Goal: Task Accomplishment & Management: Manage account settings

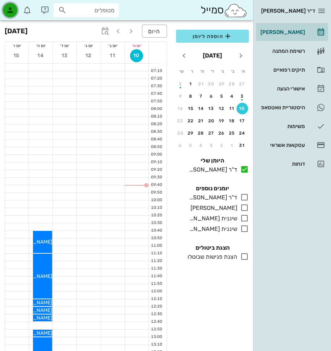
click at [13, 9] on icon "button" at bounding box center [10, 10] width 9 height 9
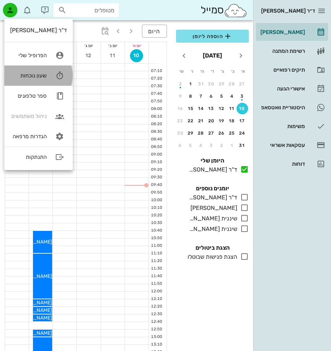
click at [53, 75] on icon at bounding box center [60, 75] width 14 height 14
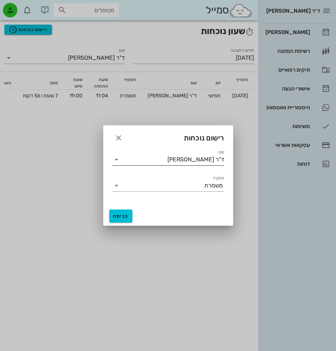
click at [117, 158] on icon at bounding box center [116, 159] width 9 height 9
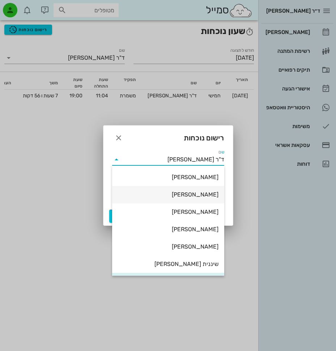
click at [190, 201] on div "[PERSON_NAME]" at bounding box center [168, 195] width 101 height 16
type input "[PERSON_NAME]"
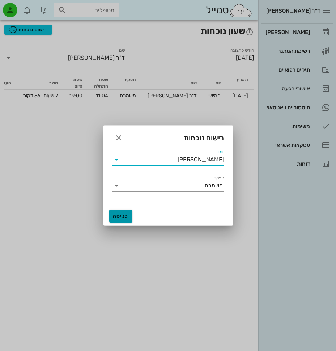
click at [128, 214] on span "כניסה" at bounding box center [120, 216] width 17 height 6
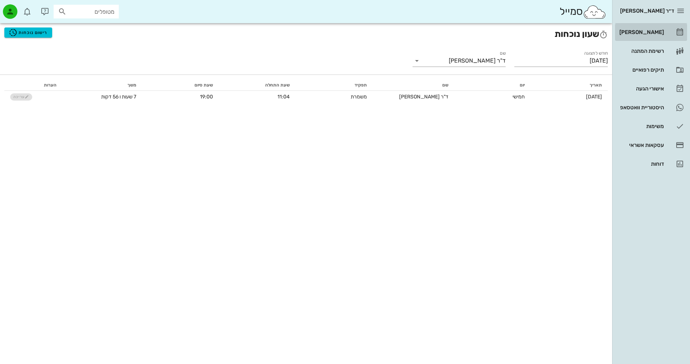
click at [331, 35] on div "[PERSON_NAME]" at bounding box center [641, 32] width 46 height 12
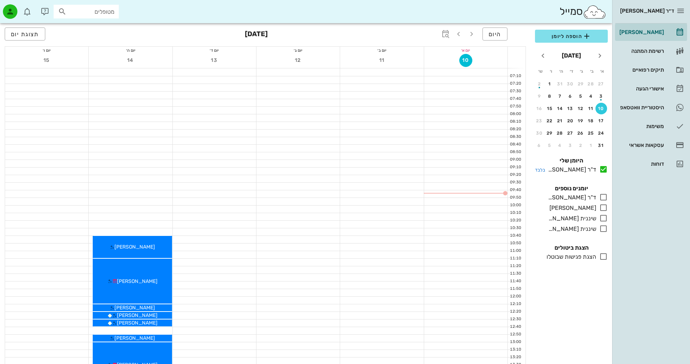
click at [331, 168] on icon at bounding box center [603, 169] width 9 height 9
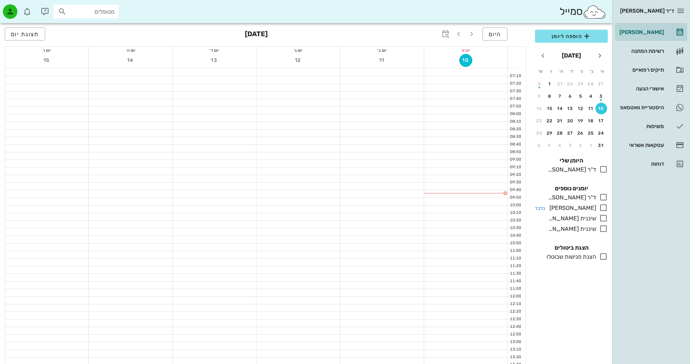
click at [331, 209] on icon at bounding box center [603, 208] width 9 height 9
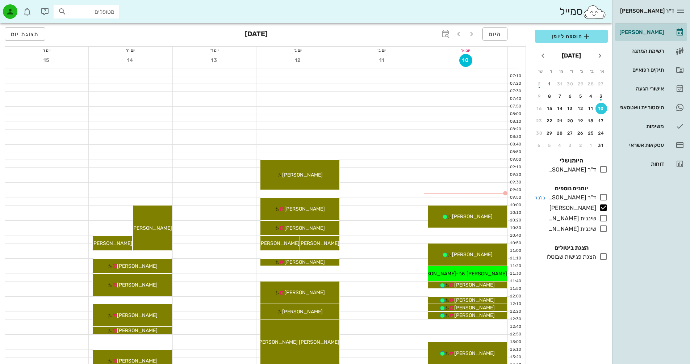
click at [331, 197] on icon at bounding box center [603, 197] width 9 height 9
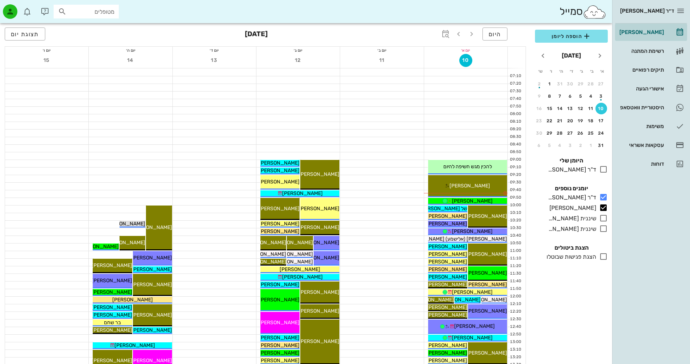
click at [331, 215] on icon at bounding box center [603, 218] width 9 height 9
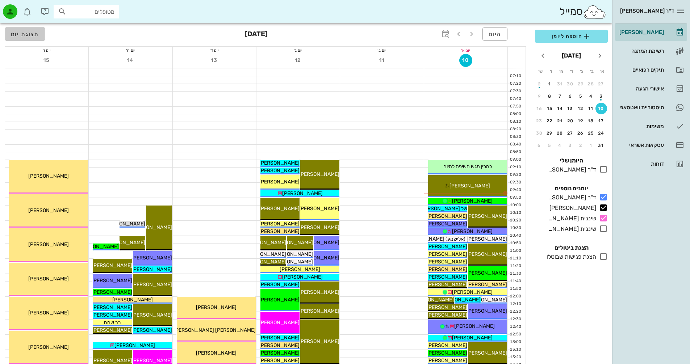
drag, startPoint x: 14, startPoint y: 32, endPoint x: 71, endPoint y: 43, distance: 58.3
click at [14, 32] on span "תצוגת יום" at bounding box center [25, 34] width 28 height 7
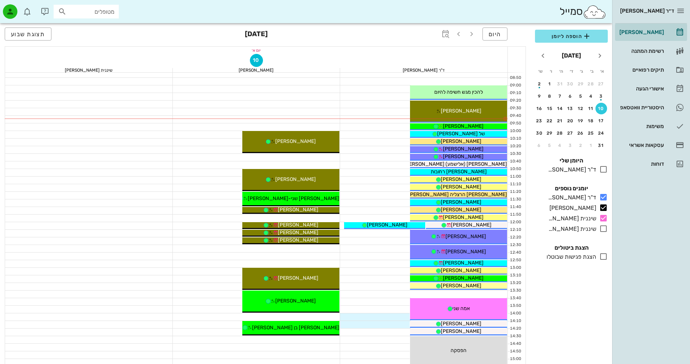
scroll to position [72, 0]
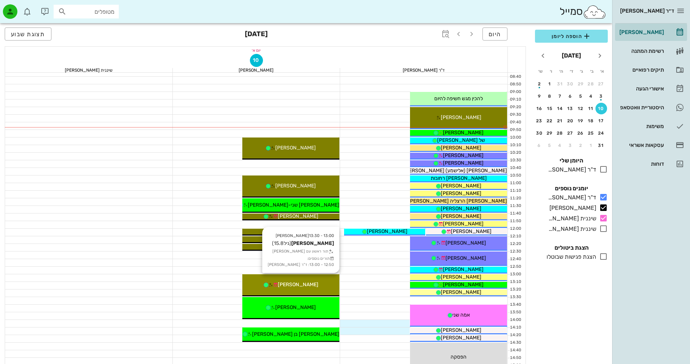
click at [295, 285] on span "איתמר ארז" at bounding box center [298, 285] width 41 height 6
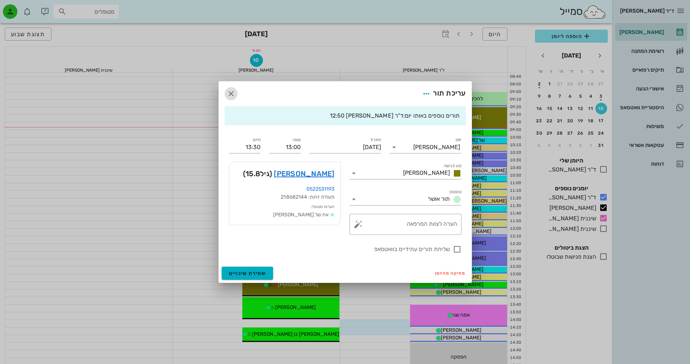
click at [227, 93] on icon "button" at bounding box center [231, 93] width 9 height 9
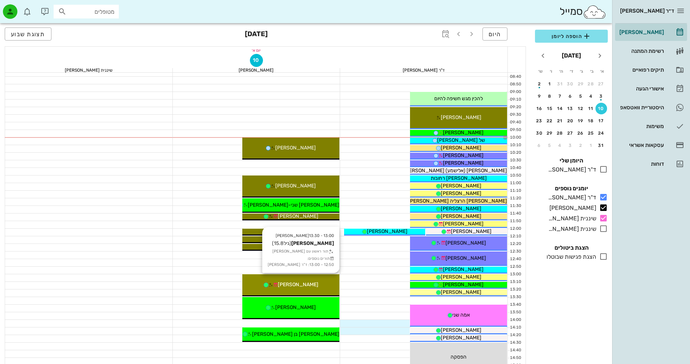
click at [291, 282] on span "איתמר ארז" at bounding box center [298, 285] width 41 height 6
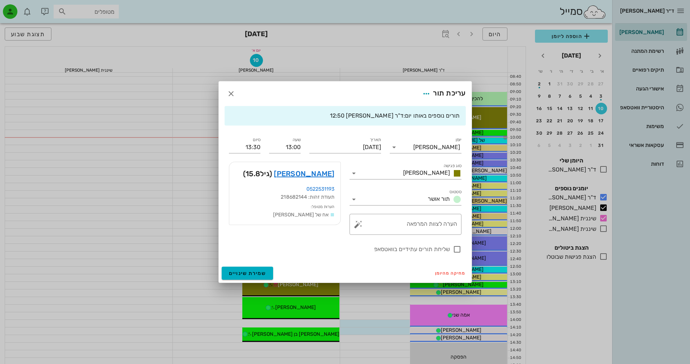
click at [291, 282] on div at bounding box center [345, 182] width 690 height 364
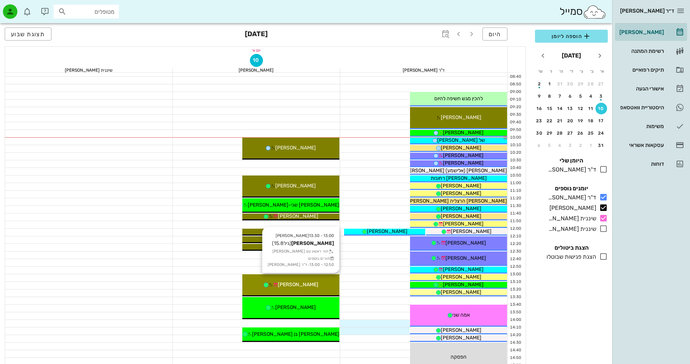
click at [291, 282] on span "איתמר ארז" at bounding box center [298, 285] width 41 height 6
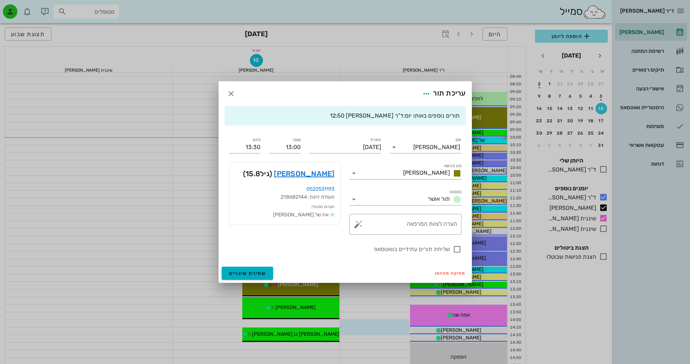
click at [291, 282] on div at bounding box center [345, 182] width 690 height 364
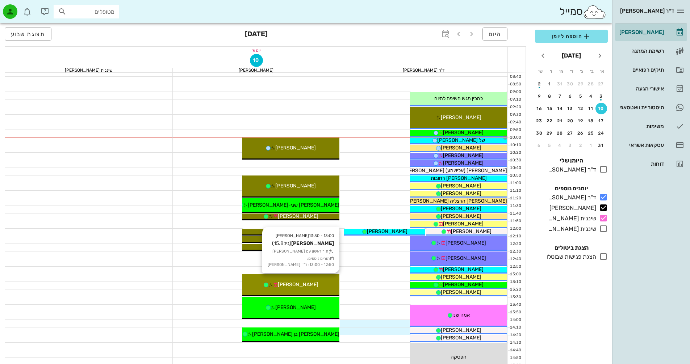
click at [291, 282] on span "איתמר ארז" at bounding box center [298, 285] width 41 height 6
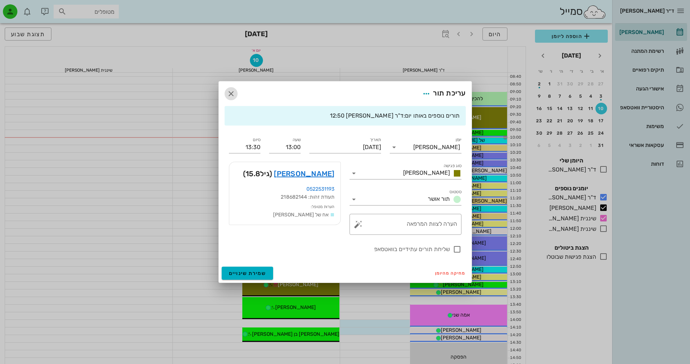
click at [230, 94] on icon "button" at bounding box center [231, 93] width 9 height 9
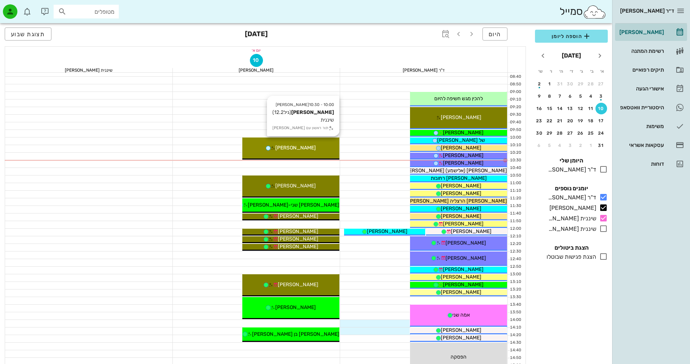
click at [307, 147] on span "עומר איזנברג" at bounding box center [295, 148] width 41 height 6
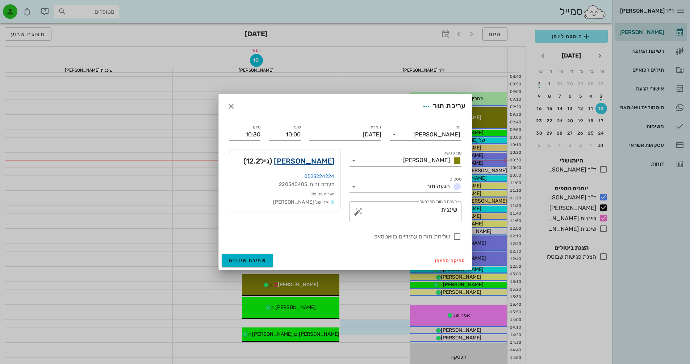
click at [315, 162] on link "עומר איזנברג" at bounding box center [304, 161] width 60 height 12
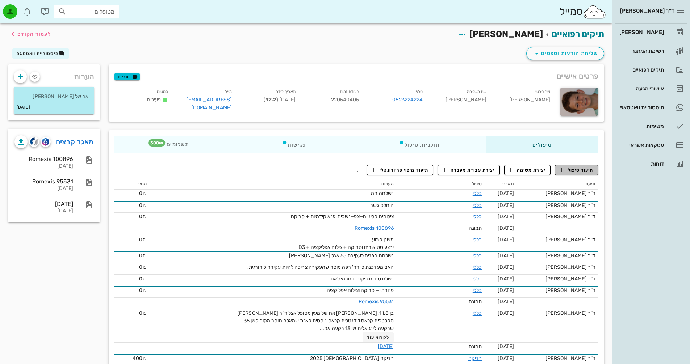
click at [331, 172] on span "תיעוד טיפול" at bounding box center [577, 170] width 34 height 7
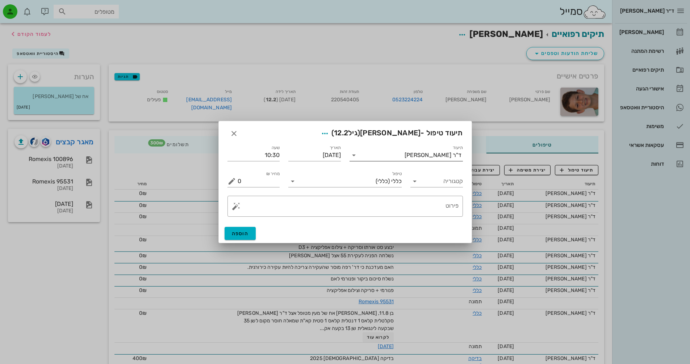
click at [331, 159] on icon at bounding box center [353, 155] width 9 height 9
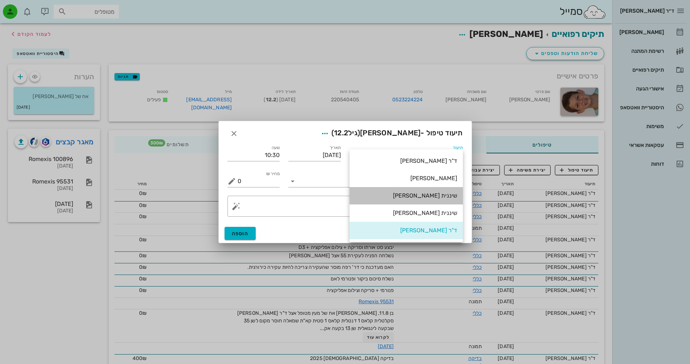
click at [331, 197] on div "שיננית [PERSON_NAME]" at bounding box center [406, 195] width 102 height 7
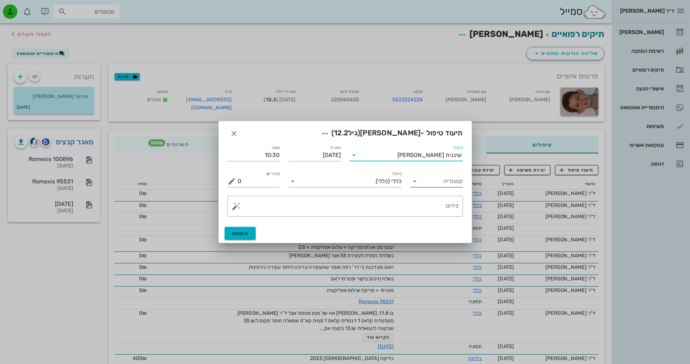
click at [331, 183] on icon at bounding box center [414, 181] width 9 height 9
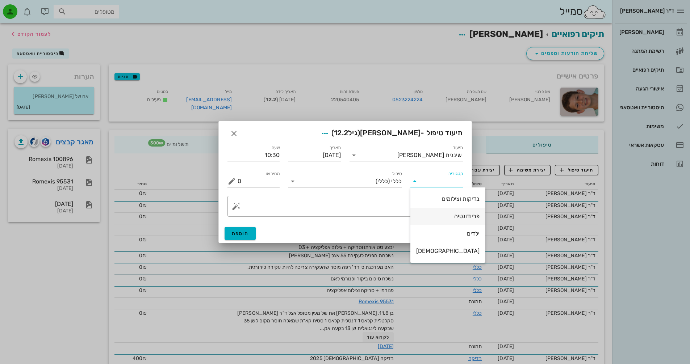
click at [331, 213] on div "פריודונטיה" at bounding box center [447, 216] width 63 height 7
type input "פריודונטיה"
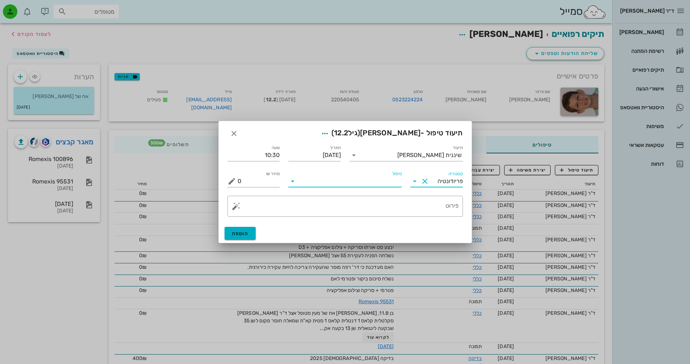
click at [331, 181] on input "טיפול" at bounding box center [349, 182] width 103 height 12
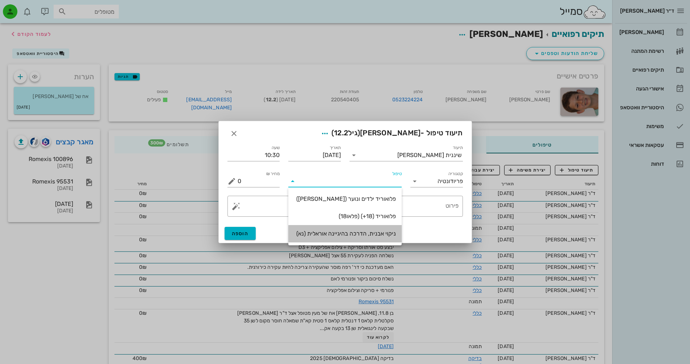
click at [331, 233] on div "ניקוי אבנית, הדרכה בהיגיינה אוראלית (נא)" at bounding box center [345, 233] width 102 height 7
type input "300"
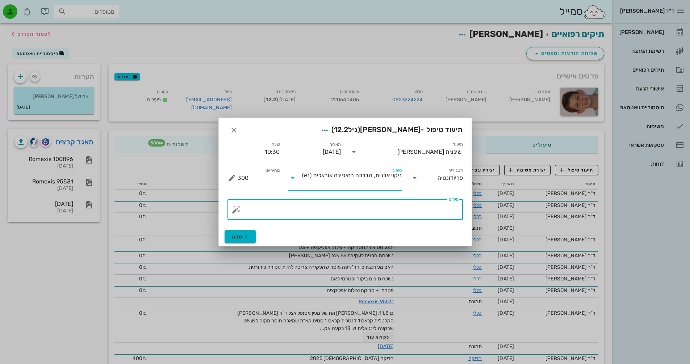
click at [331, 211] on textarea "פירוט" at bounding box center [348, 211] width 221 height 17
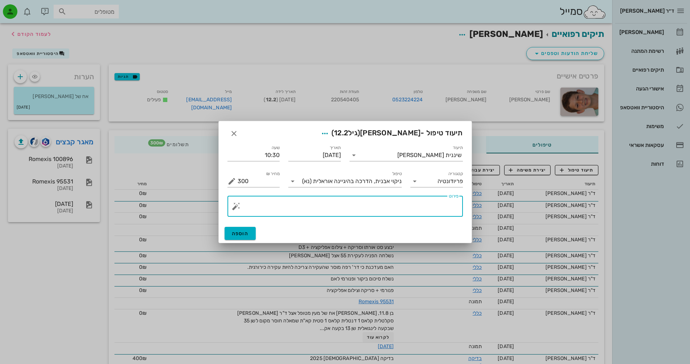
click at [331, 210] on textarea "פירוט" at bounding box center [348, 208] width 221 height 17
type textarea "B"
type textarea "b"
type textarea "ה"
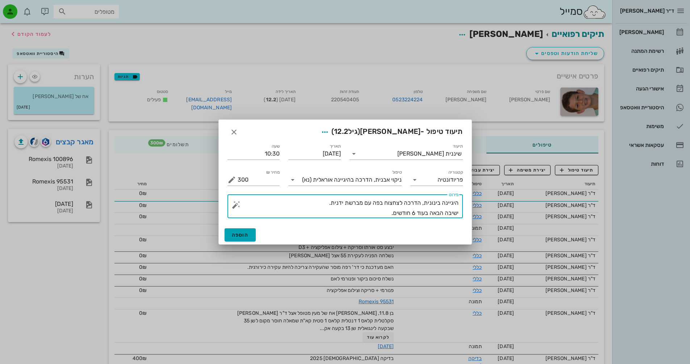
type textarea "היגיינה בינונית, הדרכה לצחצוח בפה עם מברשת ידנית. ישיבה הבאה בעוד 6 חודשים."
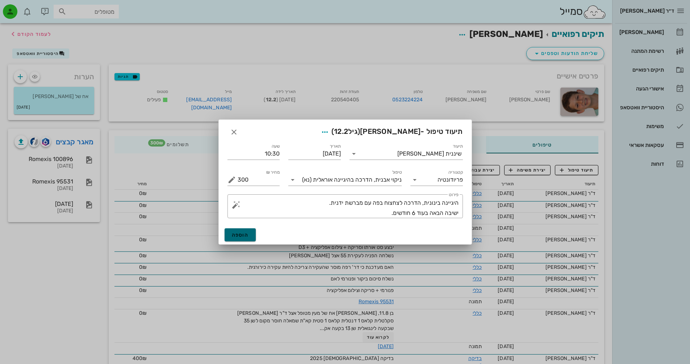
click at [241, 239] on button "הוספה" at bounding box center [241, 235] width 32 height 13
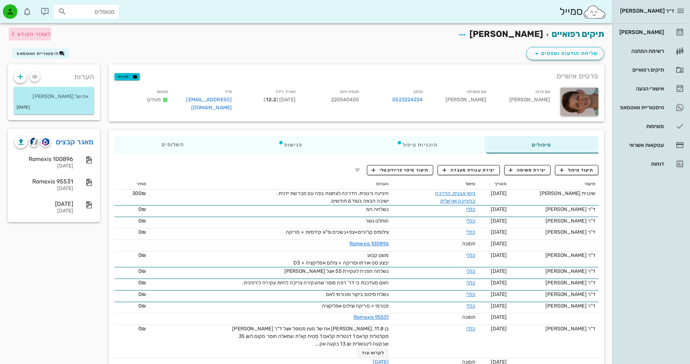
click at [26, 35] on span "לעמוד הקודם" at bounding box center [34, 34] width 34 height 6
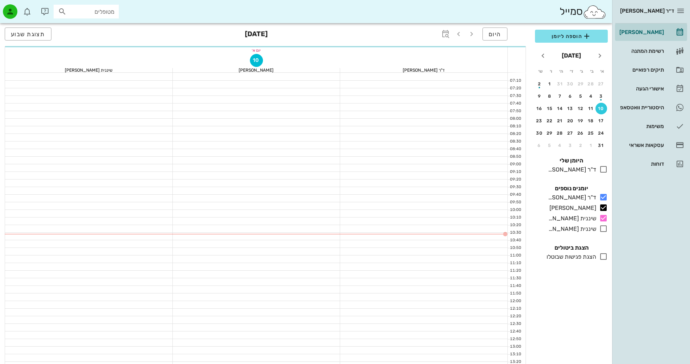
scroll to position [72, 0]
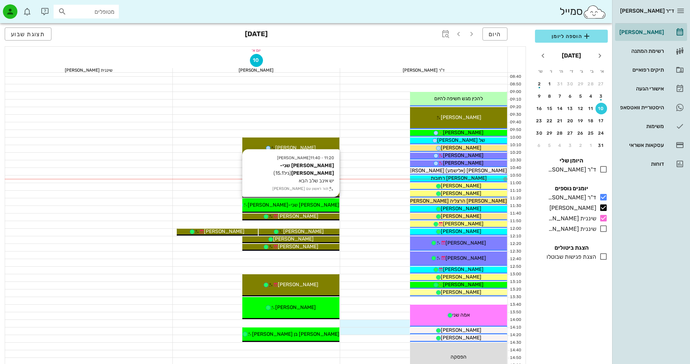
click at [308, 205] on span "מאיה שני-שרמן" at bounding box center [294, 205] width 92 height 6
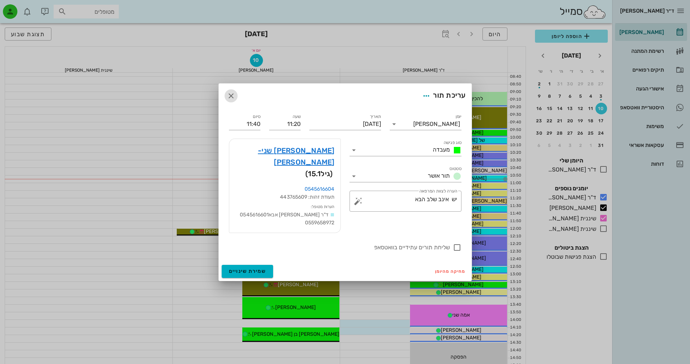
click at [232, 100] on icon "button" at bounding box center [231, 96] width 9 height 9
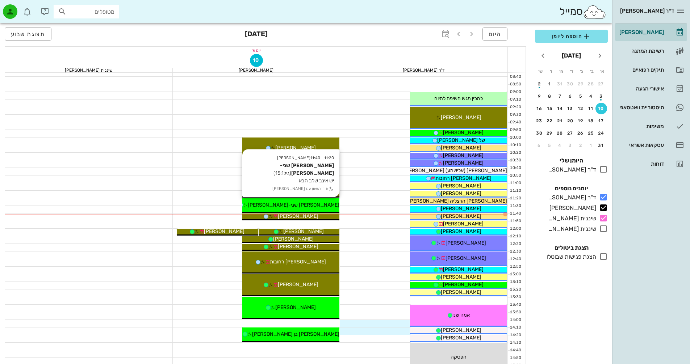
click at [319, 208] on div "מאיה שני-שרמן" at bounding box center [290, 205] width 97 height 8
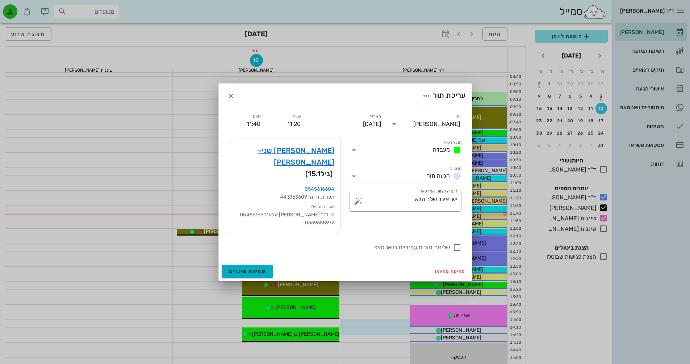
click at [319, 208] on div "ד״ר נמרוד דיקשטיין יומן מרפאה רשימת המתנה תיקים רפואיים אישורי הגעה היסטוריית ו…" at bounding box center [345, 284] width 690 height 712
click at [312, 157] on link "מאיה שני-שרמן" at bounding box center [285, 156] width 100 height 23
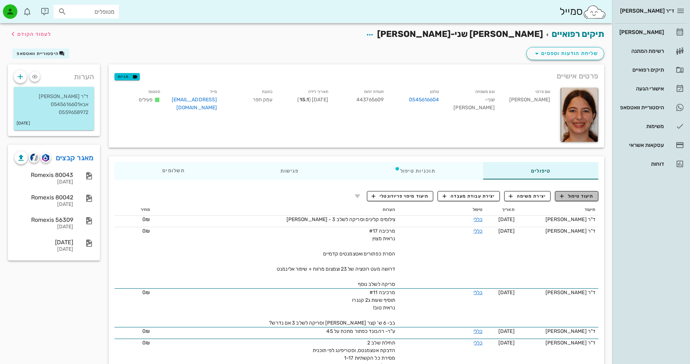
click at [331, 195] on span "תיעוד טיפול" at bounding box center [577, 196] width 34 height 7
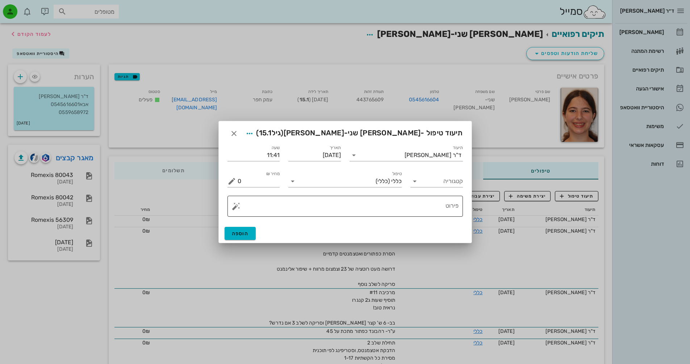
click at [234, 208] on button "button" at bounding box center [236, 206] width 9 height 9
click at [251, 177] on div "Invisalign" at bounding box center [261, 177] width 59 height 14
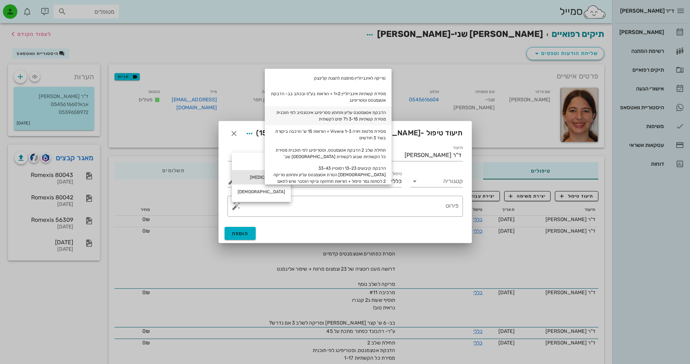
scroll to position [33, 0]
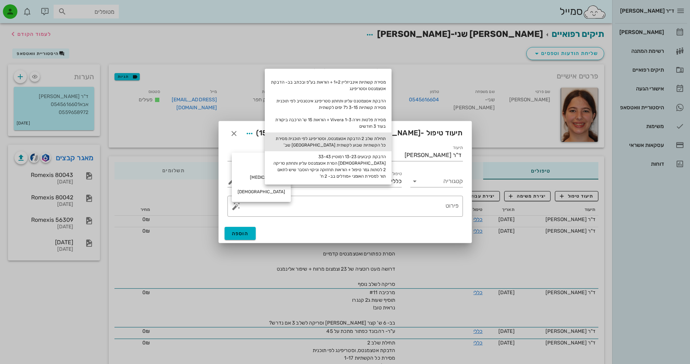
click at [331, 145] on div "תחילת שלב 2 הדבקת אטצמנטס, וסטריפינג לפי תוכנית מסירת כל הקשתיות שבוע לקשתית בב…" at bounding box center [328, 142] width 127 height 19
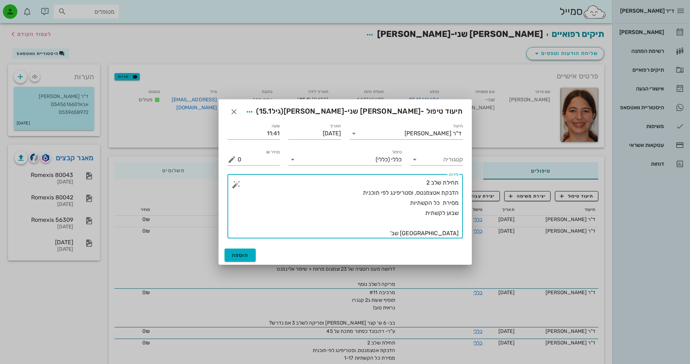
click at [331, 184] on textarea "תחילת שלב 2 הדבקת אטצמנטס, וסטריפינג לפי תוכנית מסירת כל הקשתיות שבוע לקשתית בב…" at bounding box center [348, 208] width 221 height 61
click at [331, 204] on textarea "תחילת שלב 3 הדבקת אטצמנטס, וסטריפינג לפי תוכנית מסירת כל הקשתיות שבוע לקשתית בב…" at bounding box center [348, 208] width 221 height 61
click at [331, 233] on textarea "תחילת שלב 3 הדבקת אטצמנטס, וסטריפינג לפי תוכנית מסירת כל הקשתיות 1-9 שבוע לקשתי…" at bounding box center [348, 208] width 221 height 61
type textarea "תחילת שלב 3 הדבקת אטצמנטס, וסטריפינג לפי תוכנית מסירת כל הקשתיות 1-9 שבוע לקשתי…"
click at [234, 253] on span "הוספה" at bounding box center [240, 255] width 17 height 6
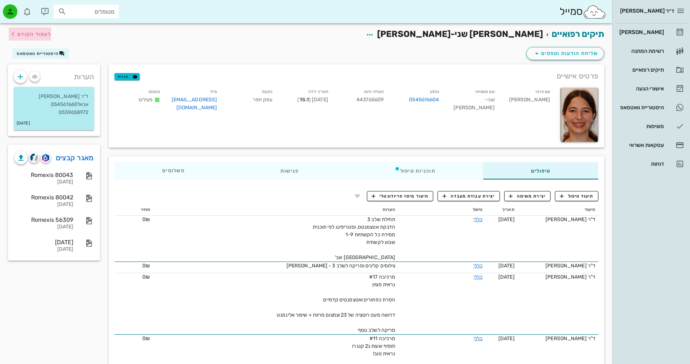
click at [38, 34] on span "לעמוד הקודם" at bounding box center [34, 34] width 34 height 6
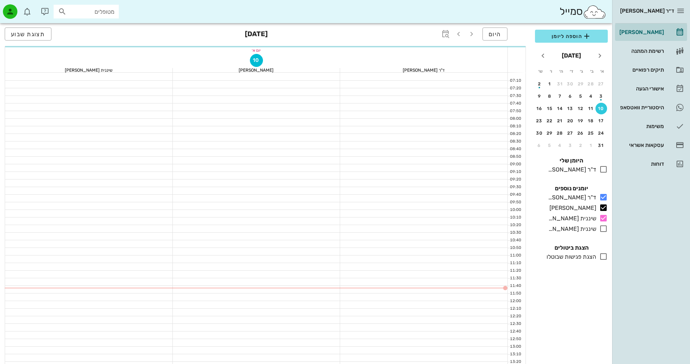
scroll to position [72, 0]
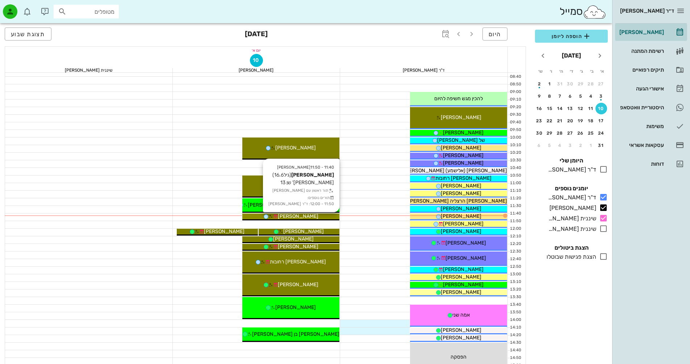
click at [298, 217] on span "עידן אייל" at bounding box center [298, 216] width 41 height 6
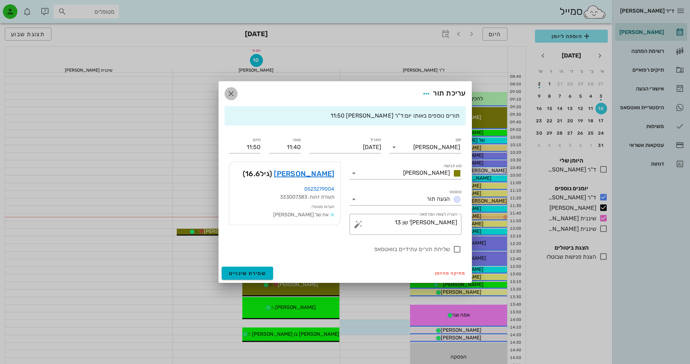
click at [230, 96] on icon "button" at bounding box center [231, 93] width 9 height 9
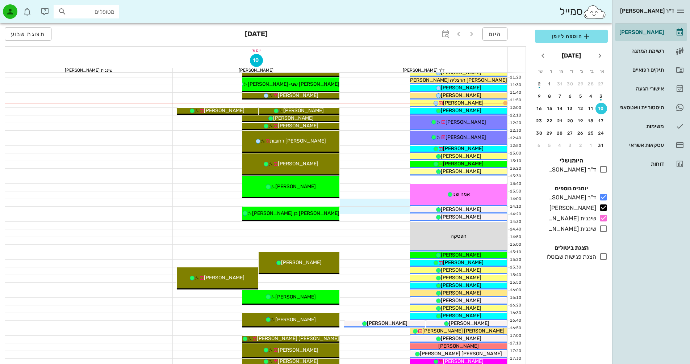
scroll to position [109, 0]
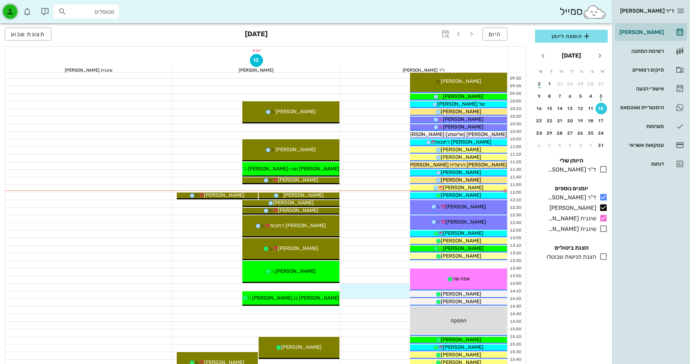
click at [8, 10] on icon "button" at bounding box center [10, 11] width 9 height 9
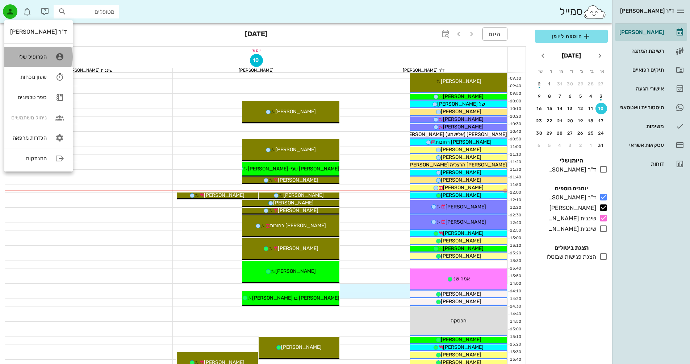
click at [35, 57] on div "הפרופיל שלי" at bounding box center [28, 57] width 37 height 7
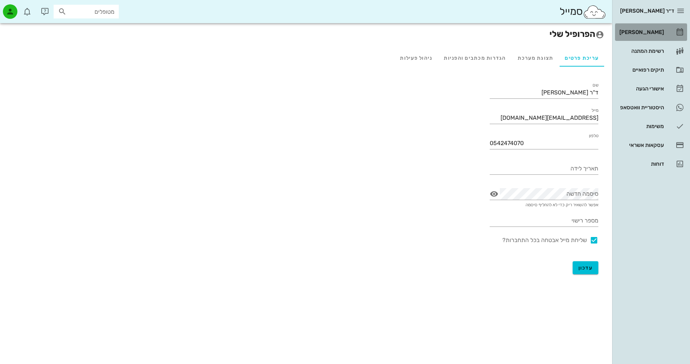
click at [331, 33] on div "[PERSON_NAME]" at bounding box center [641, 32] width 46 height 6
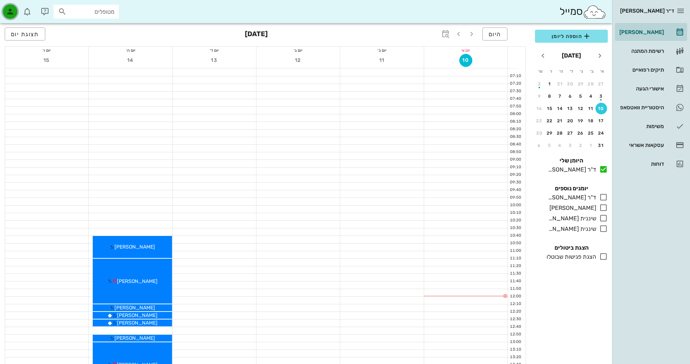
click at [9, 11] on icon "button" at bounding box center [10, 11] width 9 height 9
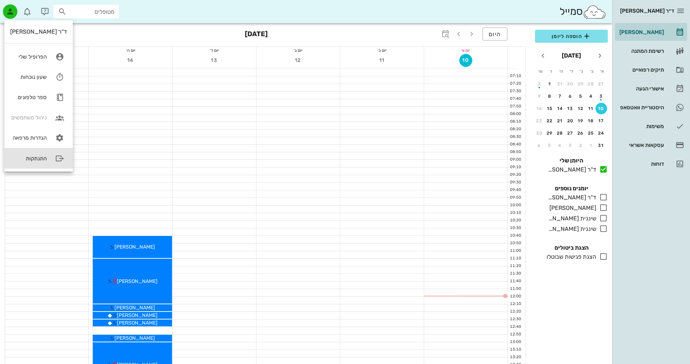
click at [29, 157] on div "התנתקות" at bounding box center [28, 158] width 37 height 7
